Goal: Information Seeking & Learning: Learn about a topic

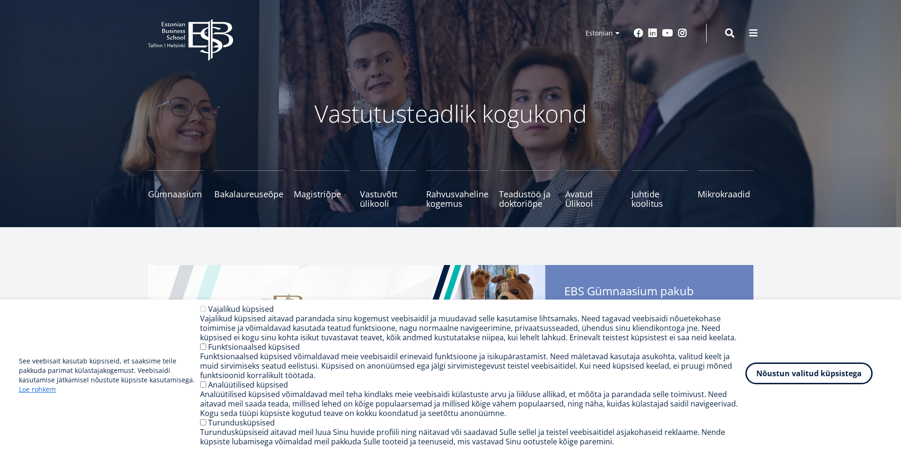
click at [825, 380] on button "Nõustun valitud küpsistega" at bounding box center [808, 373] width 127 height 22
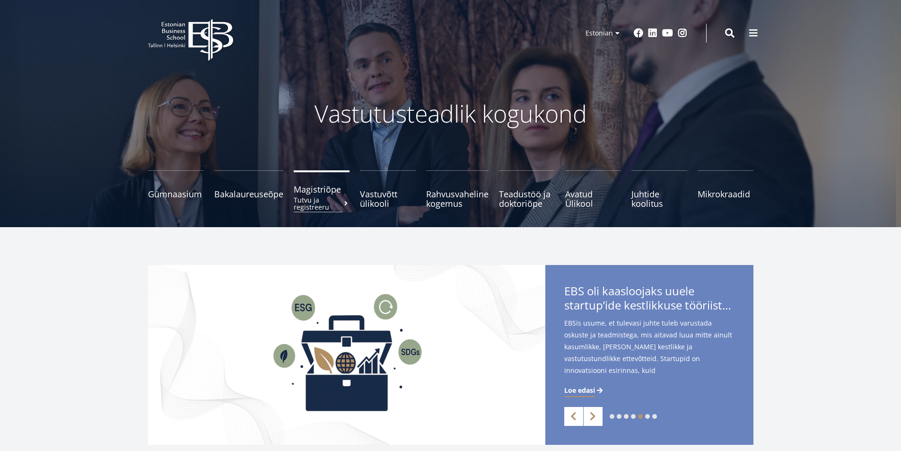
click at [306, 194] on span "Magistriõpe Tutvu ja registreeru" at bounding box center [322, 188] width 56 height 9
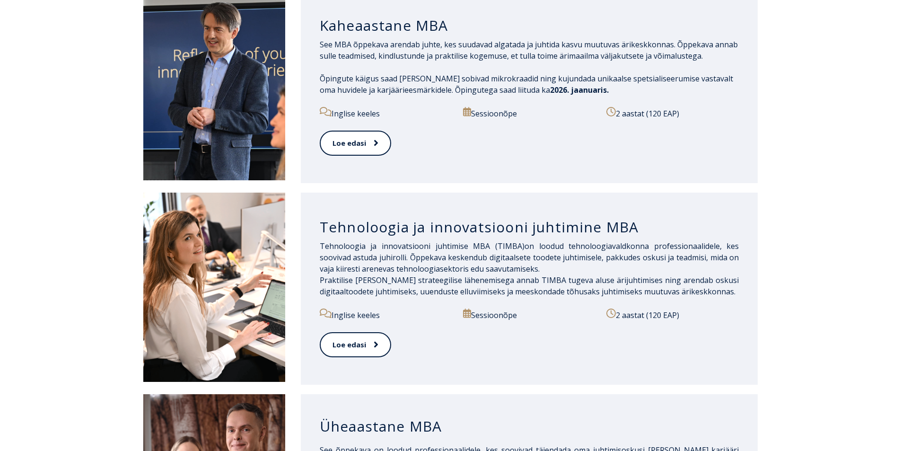
scroll to position [378, 0]
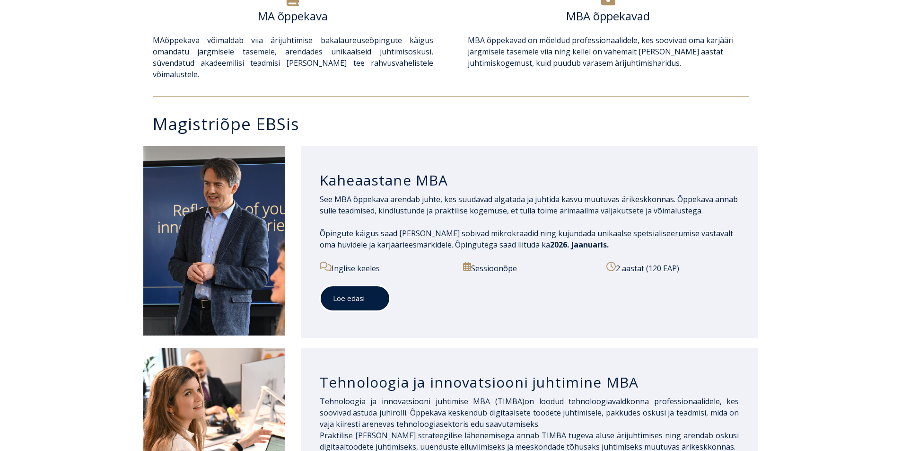
click at [347, 293] on link "Loe edasi" at bounding box center [355, 298] width 70 height 26
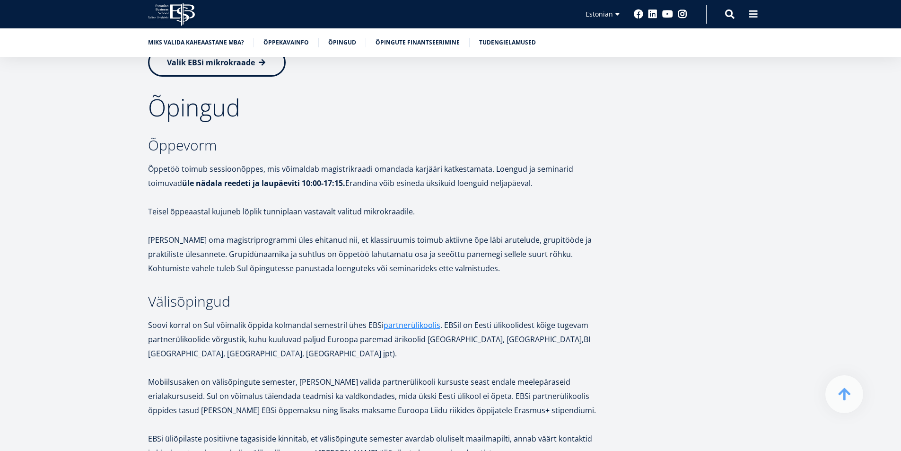
scroll to position [1560, 0]
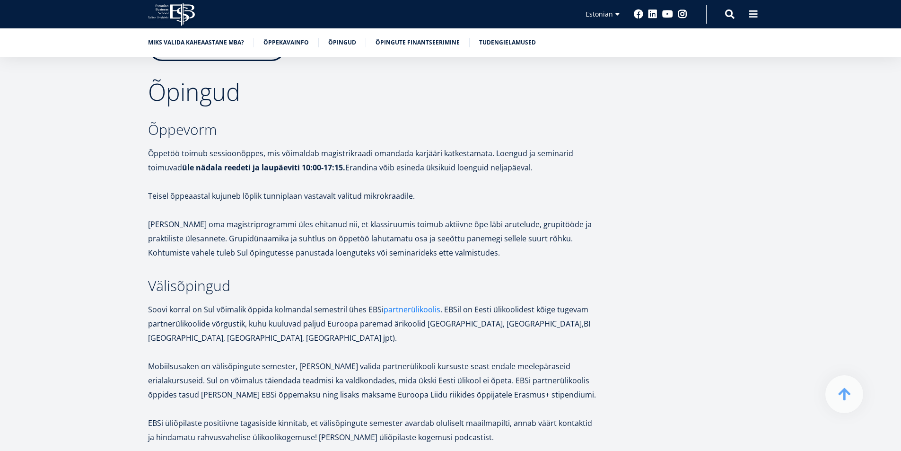
click at [403, 310] on link "partnerülikoolis" at bounding box center [411, 309] width 57 height 14
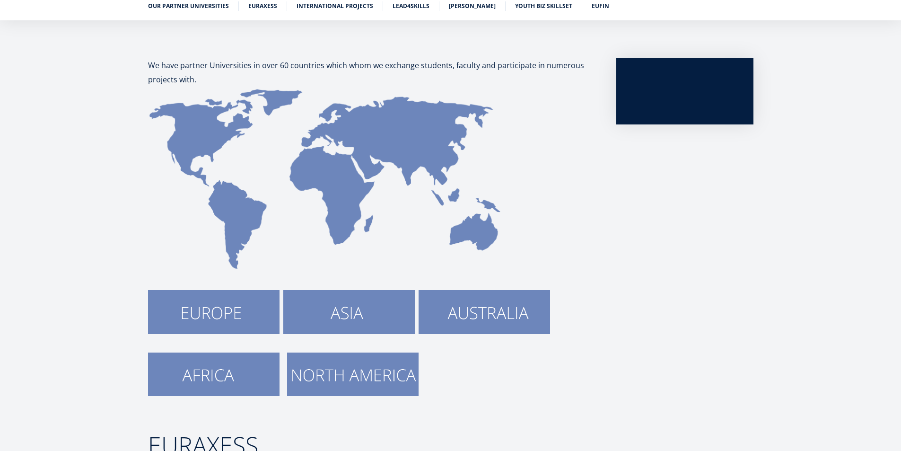
scroll to position [284, 0]
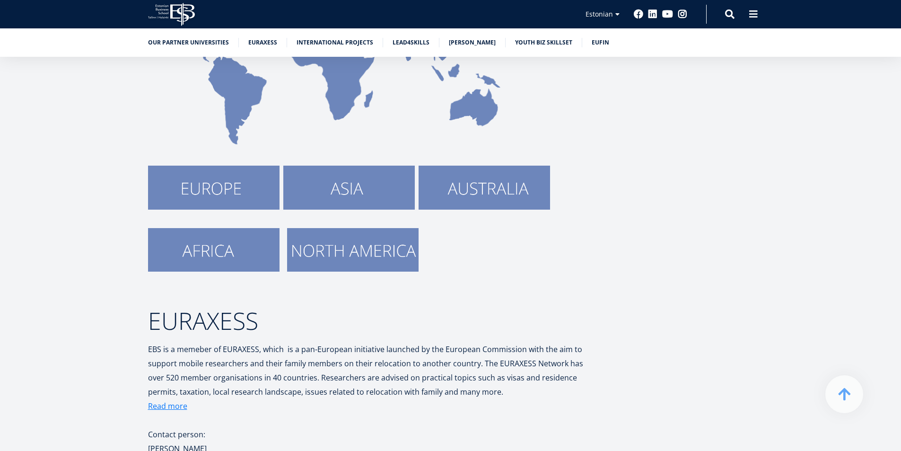
click at [343, 196] on img at bounding box center [348, 186] width 131 height 43
click at [205, 189] on img at bounding box center [213, 186] width 131 height 43
